Goal: Task Accomplishment & Management: Manage account settings

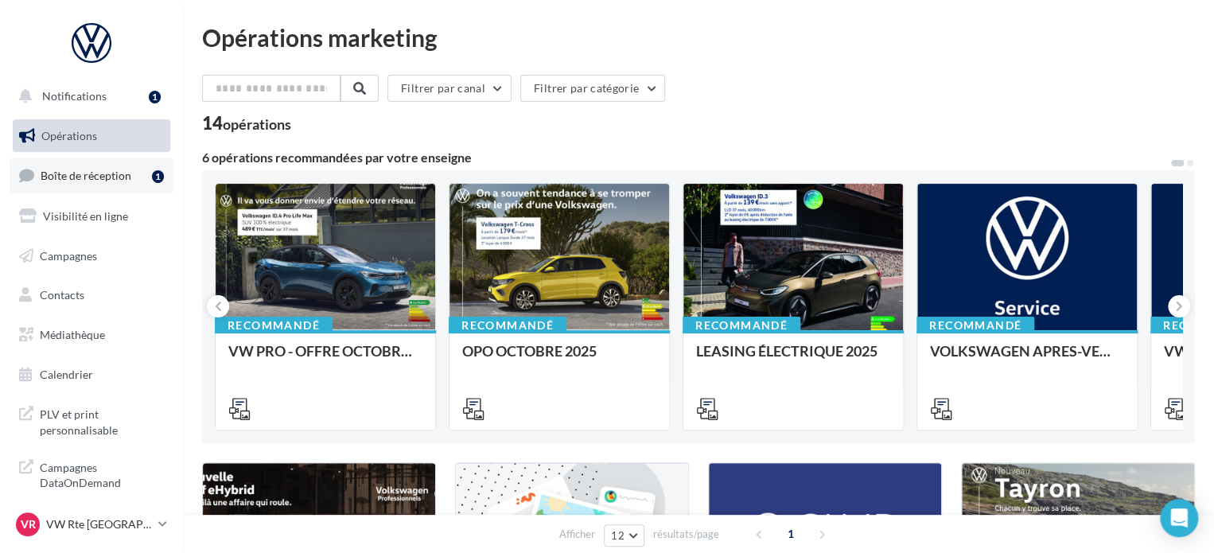
click at [108, 183] on link "Boîte de réception 1" at bounding box center [92, 175] width 164 height 34
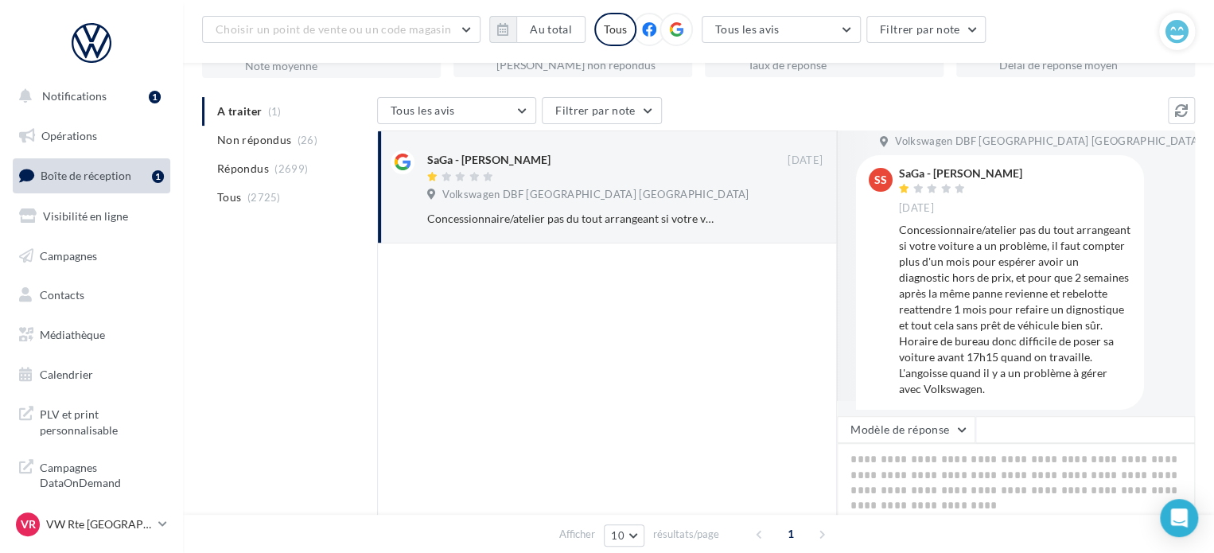
scroll to position [118, 0]
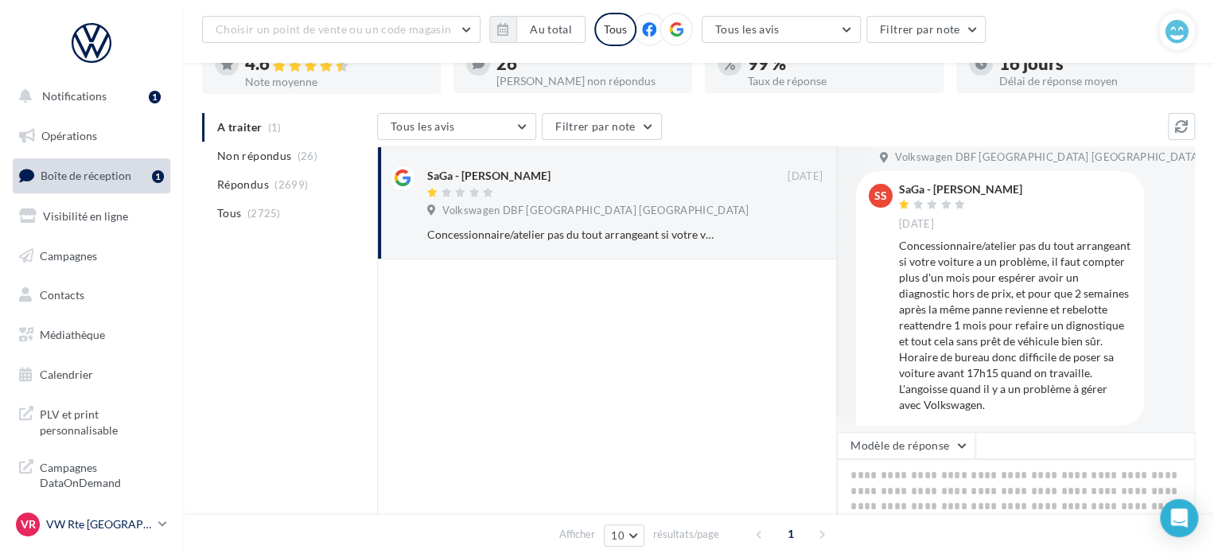
click at [94, 516] on p "VW Rte [GEOGRAPHIC_DATA]" at bounding box center [99, 524] width 106 height 16
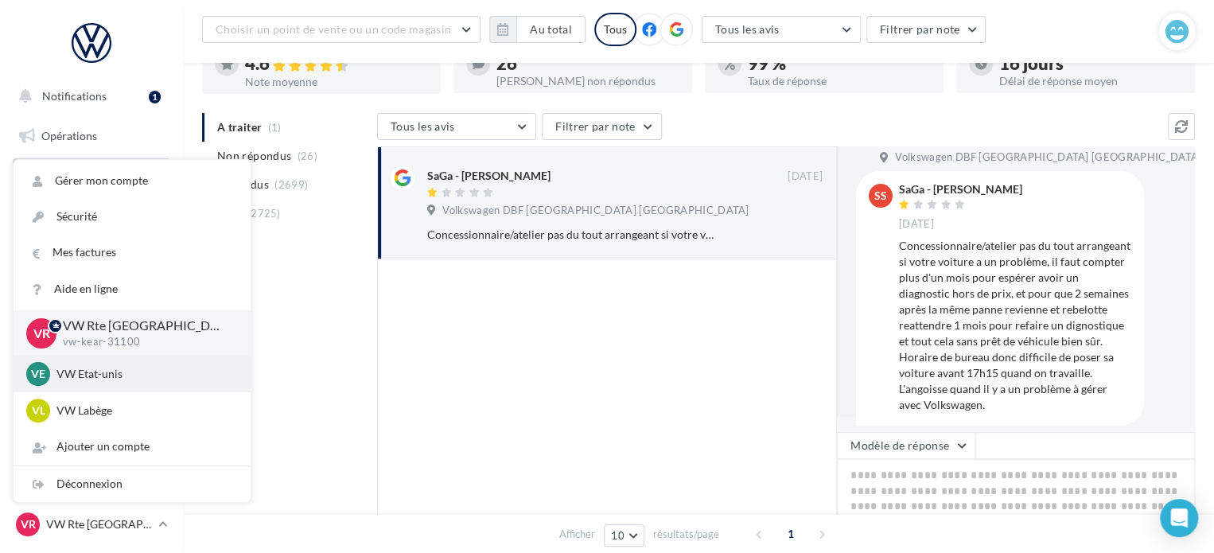
click at [94, 386] on div "VE VW Etat-unis vw-kear-31201" at bounding box center [132, 374] width 212 height 24
